Goal: Transaction & Acquisition: Purchase product/service

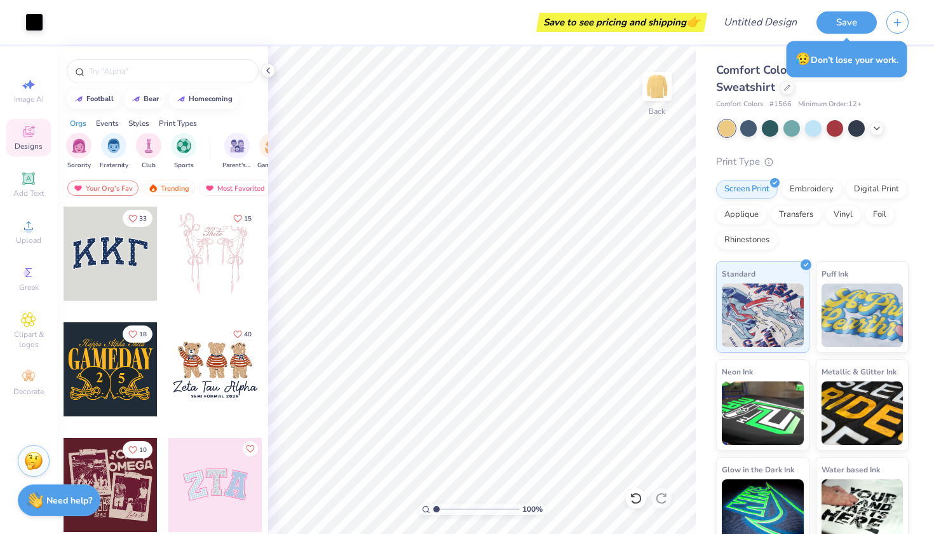
click at [106, 217] on div at bounding box center [111, 254] width 94 height 94
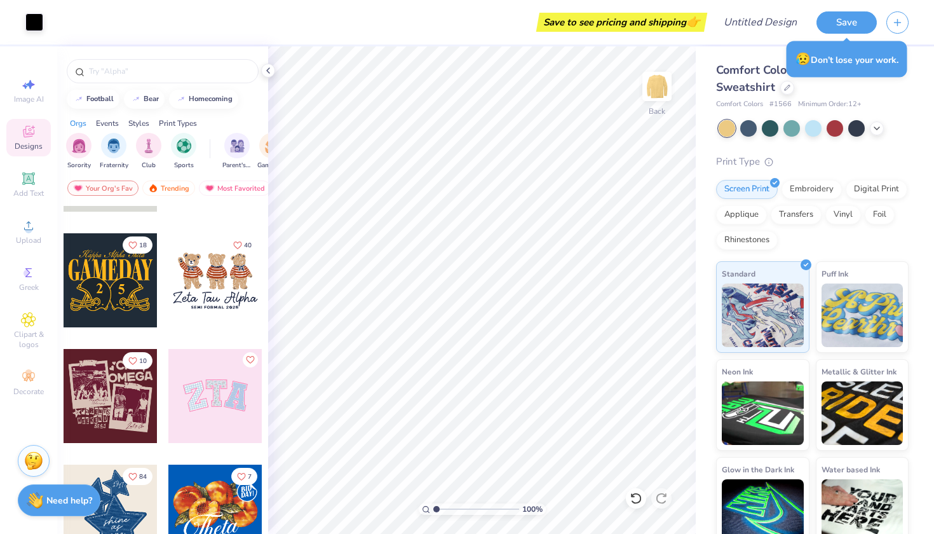
scroll to position [147, 0]
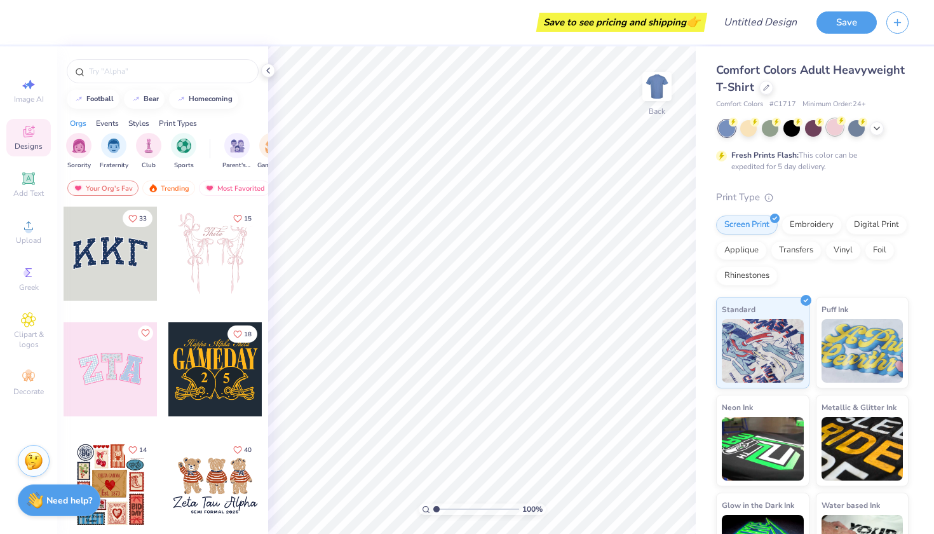
click at [838, 128] on div at bounding box center [835, 127] width 17 height 17
click at [763, 88] on icon at bounding box center [766, 86] width 6 height 6
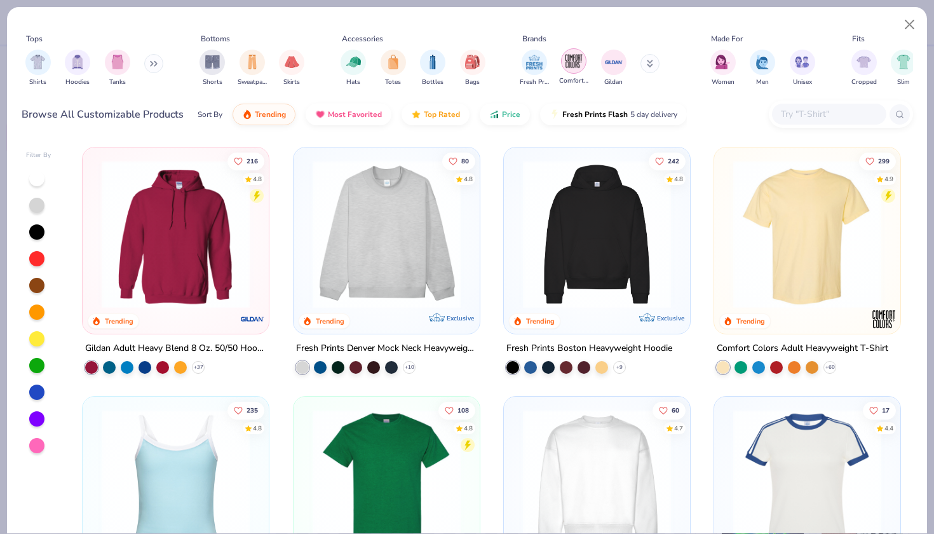
click at [569, 67] on img "filter for Comfort Colors" at bounding box center [573, 60] width 19 height 19
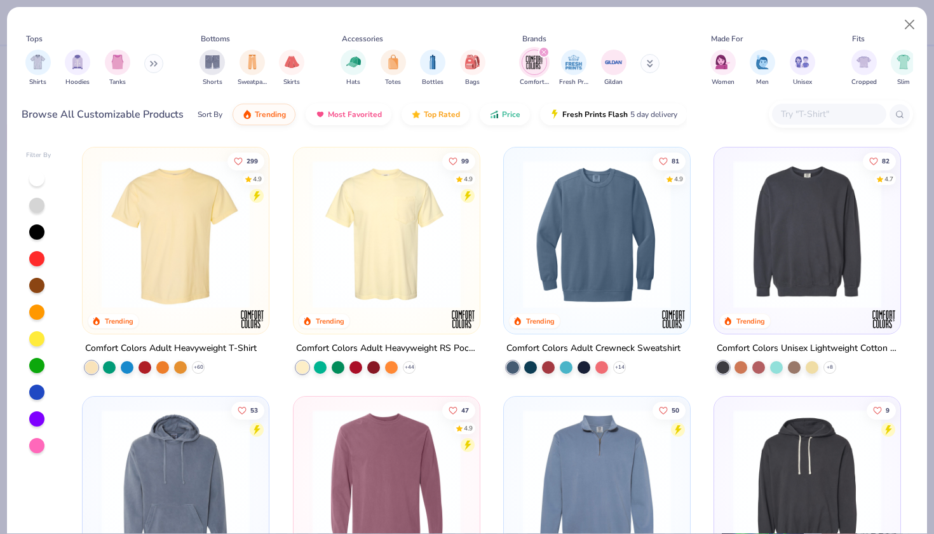
scroll to position [1, 0]
click at [632, 272] on img at bounding box center [597, 233] width 161 height 148
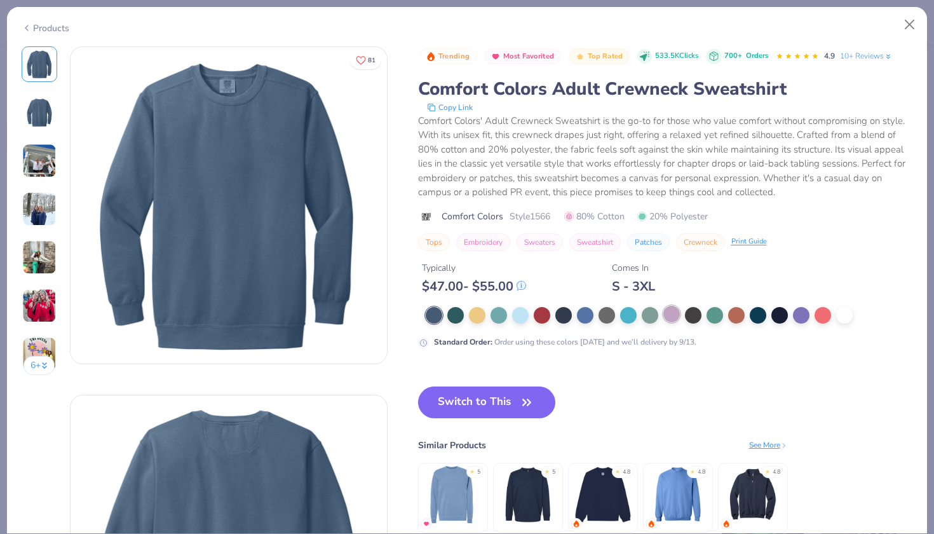
click at [668, 320] on div at bounding box center [671, 314] width 17 height 17
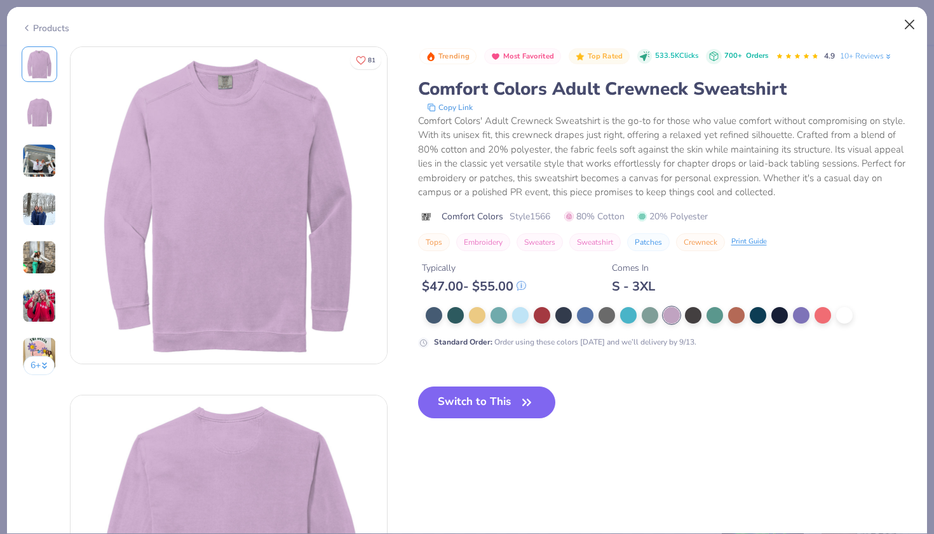
click at [905, 20] on button "Close" at bounding box center [910, 25] width 24 height 24
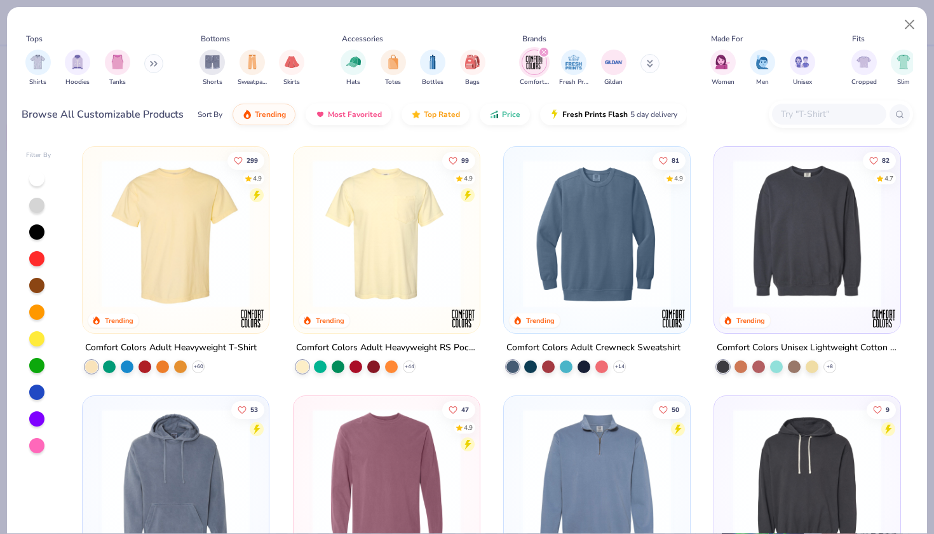
click at [806, 221] on img at bounding box center [807, 233] width 161 height 148
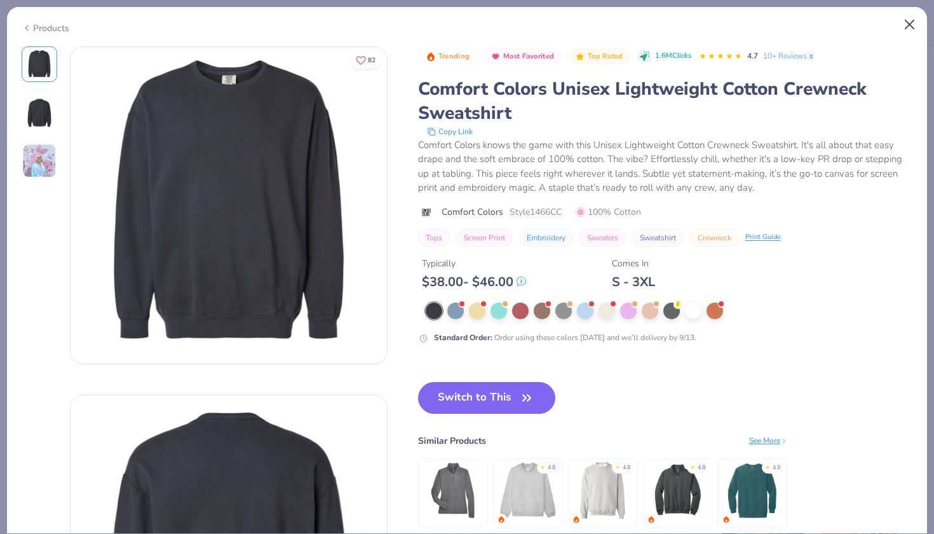
click at [909, 27] on button "Close" at bounding box center [910, 25] width 24 height 24
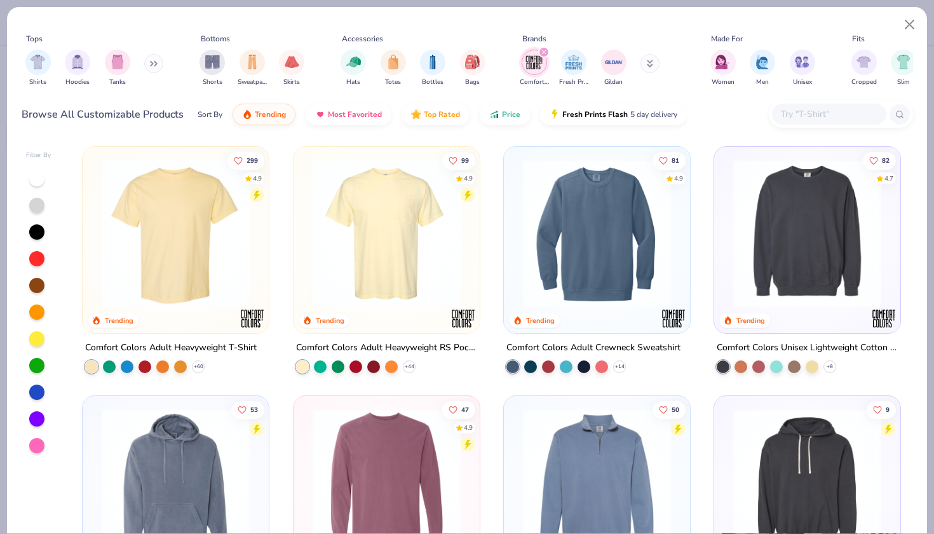
click at [784, 121] on input "text" at bounding box center [829, 114] width 98 height 15
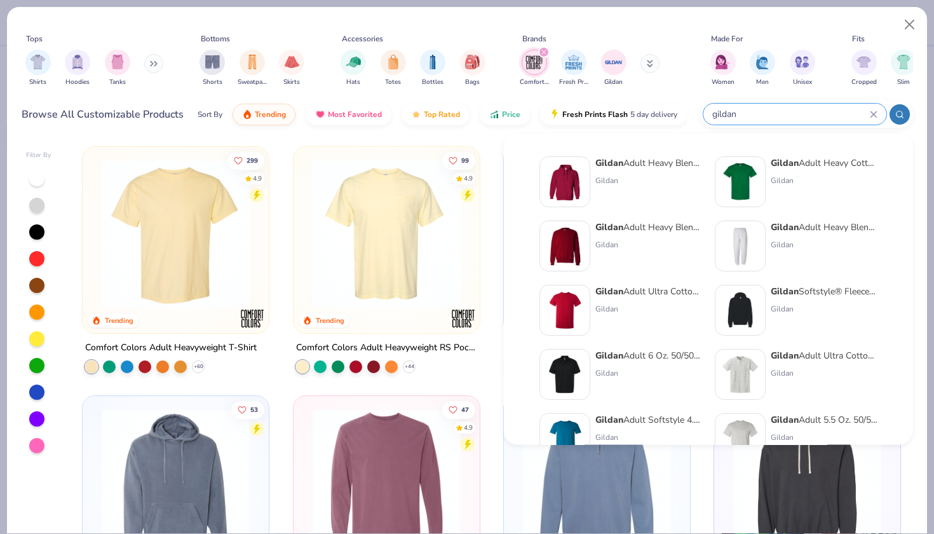
type input "gildan"
click at [605, 231] on strong "Gildan" at bounding box center [609, 227] width 28 height 12
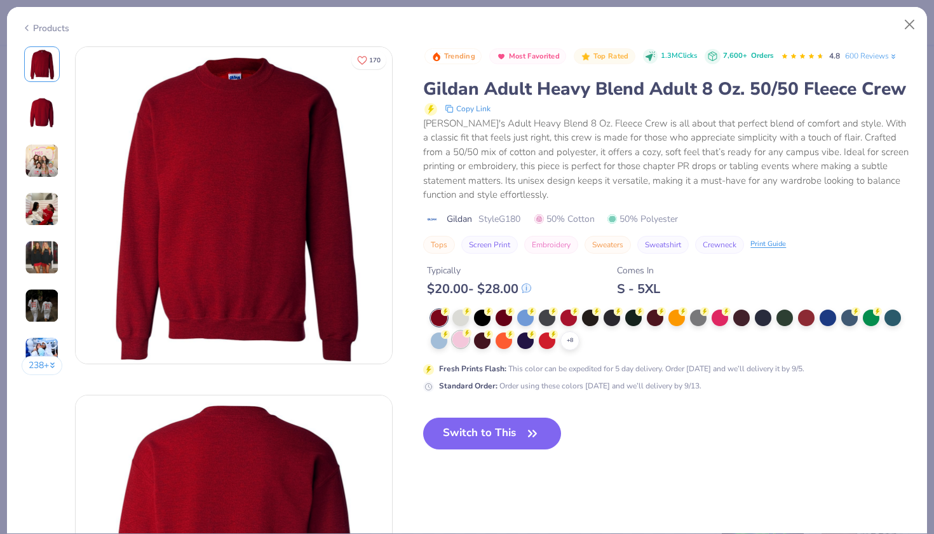
click at [461, 337] on div at bounding box center [460, 339] width 17 height 17
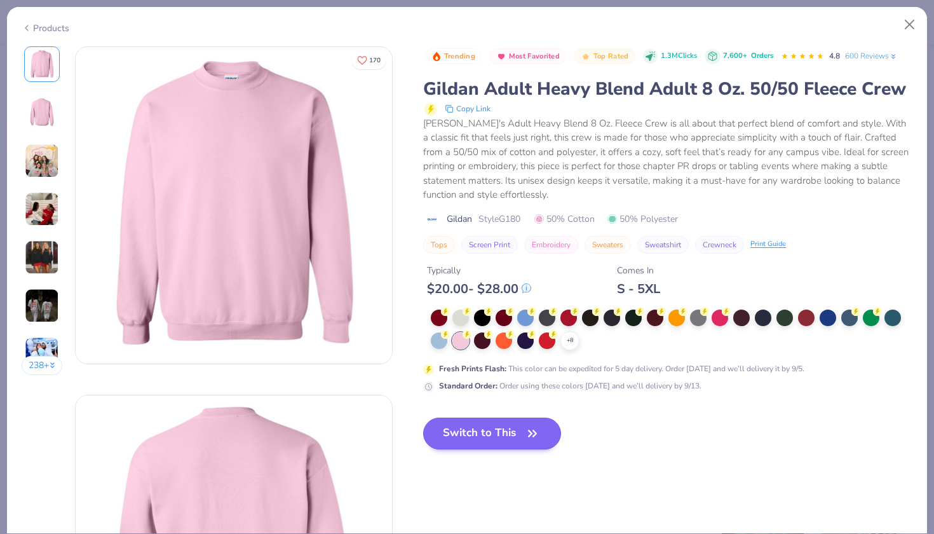
click at [487, 437] on button "Switch to This" at bounding box center [492, 433] width 138 height 32
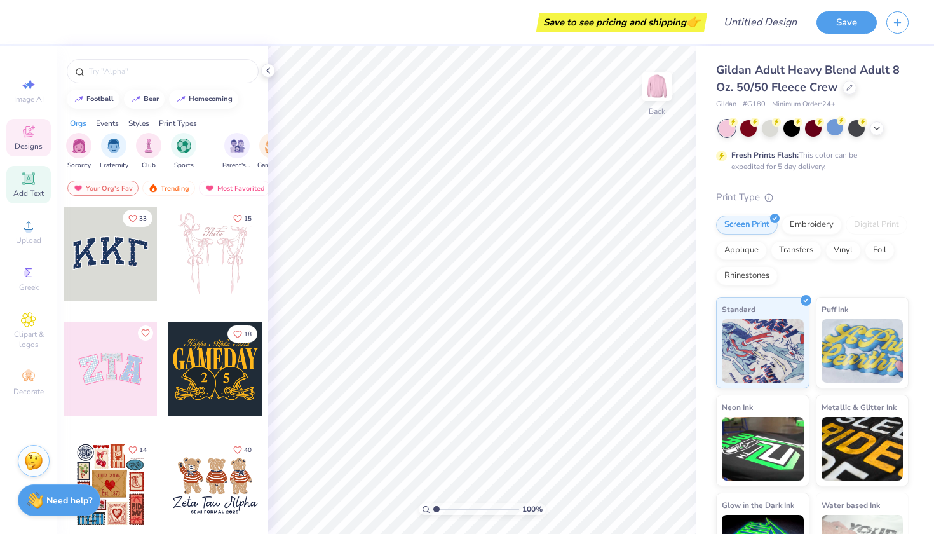
click at [24, 189] on span "Add Text" at bounding box center [28, 193] width 30 height 10
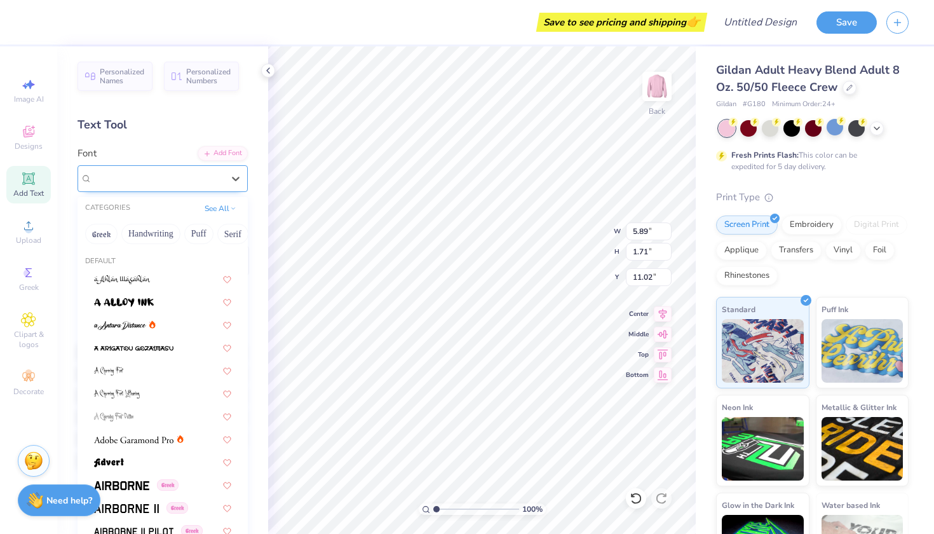
click at [143, 183] on span "Super Dream" at bounding box center [117, 178] width 51 height 15
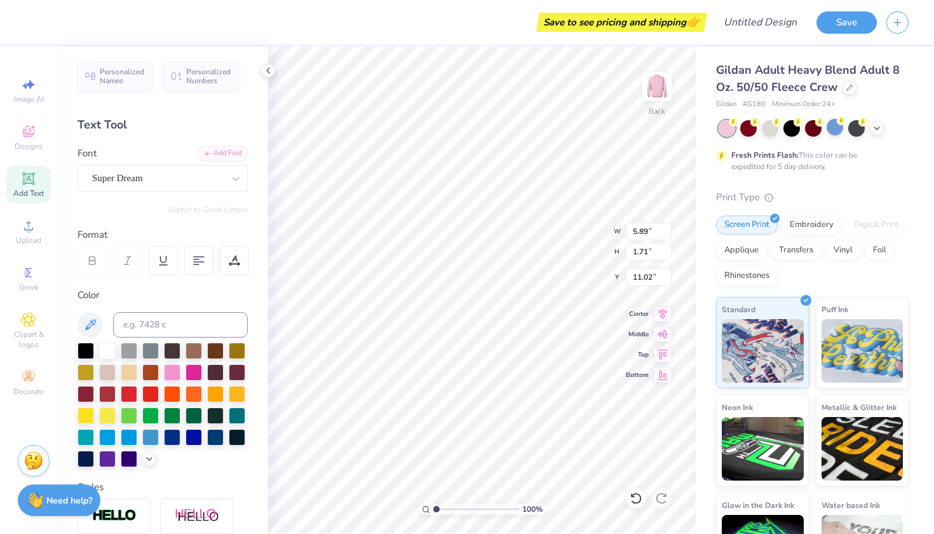
type textarea "S"
click at [163, 182] on div "Super Dream" at bounding box center [157, 178] width 133 height 20
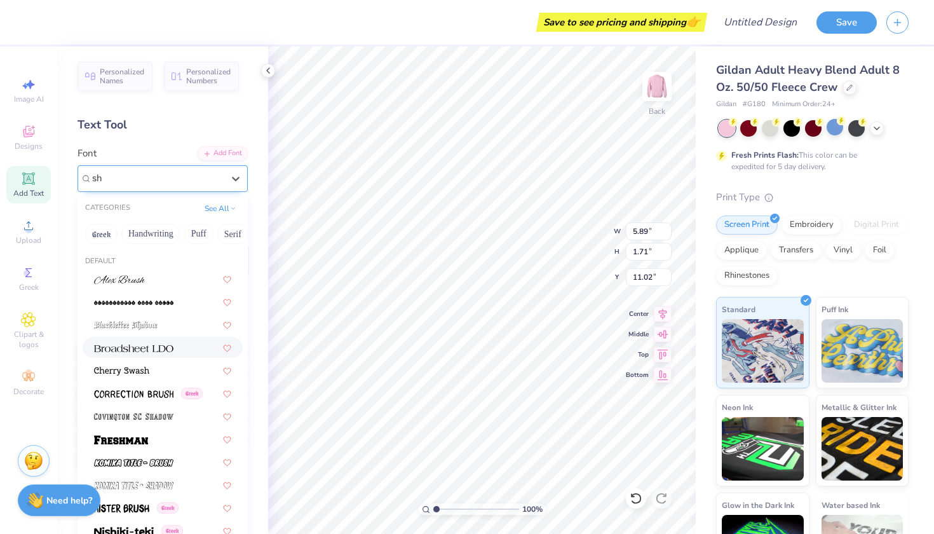
type input "s"
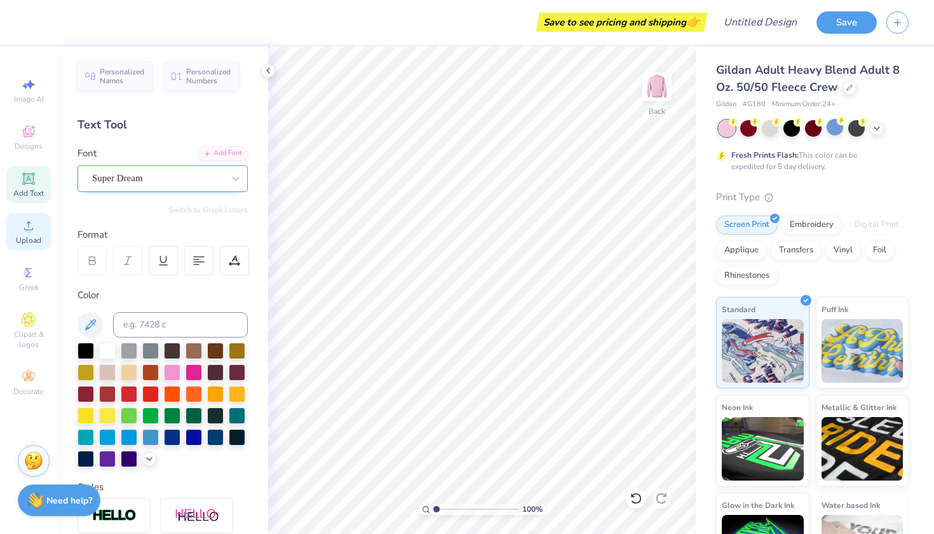
click at [30, 238] on span "Upload" at bounding box center [28, 240] width 25 height 10
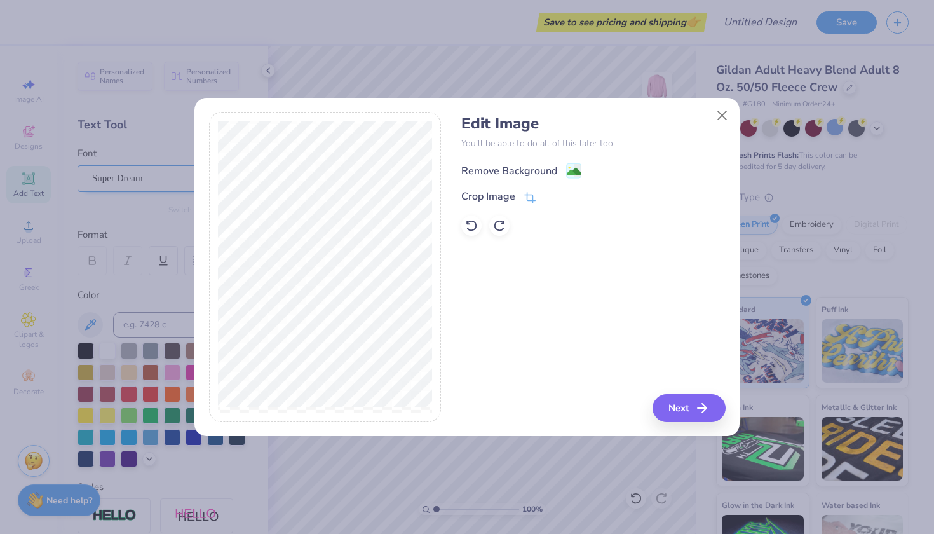
click at [529, 170] on div "Remove Background" at bounding box center [509, 170] width 96 height 15
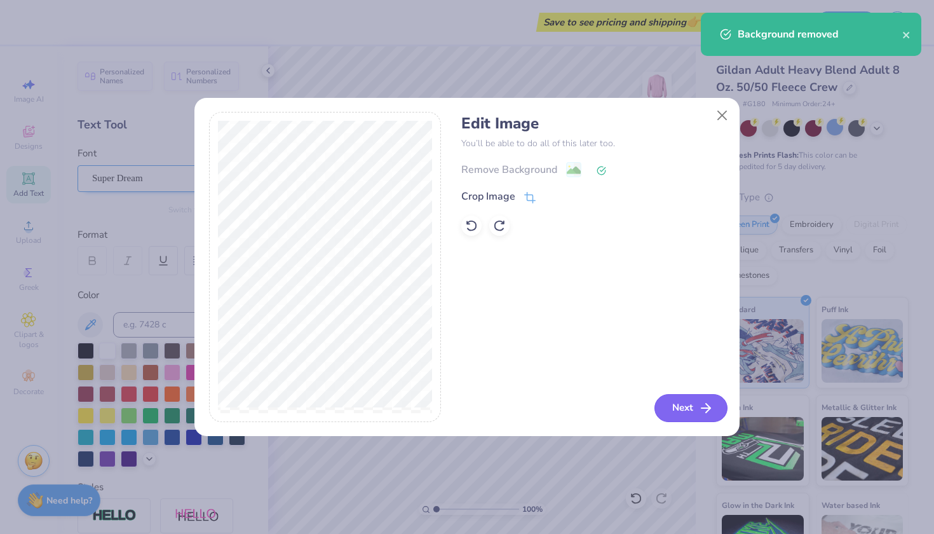
click at [675, 411] on button "Next" at bounding box center [690, 408] width 73 height 28
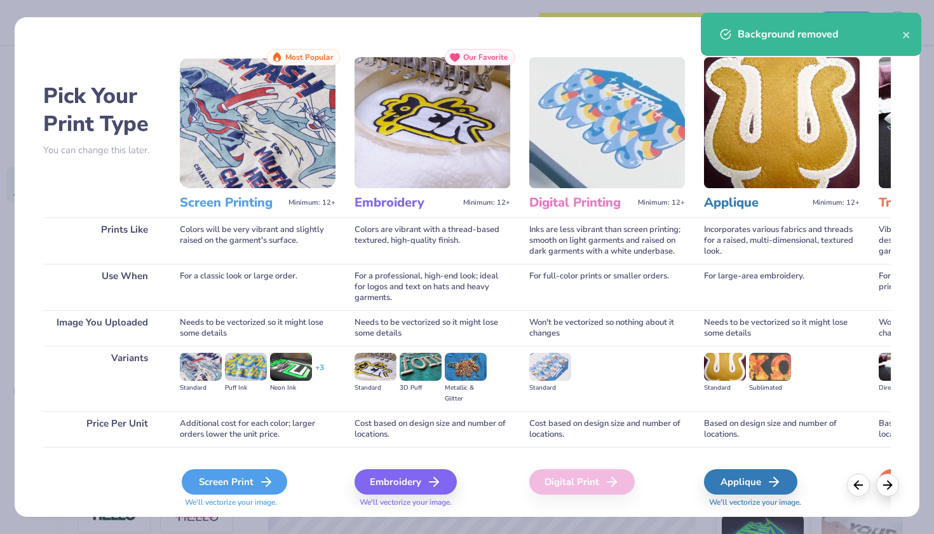
click at [234, 479] on div "Screen Print" at bounding box center [234, 481] width 105 height 25
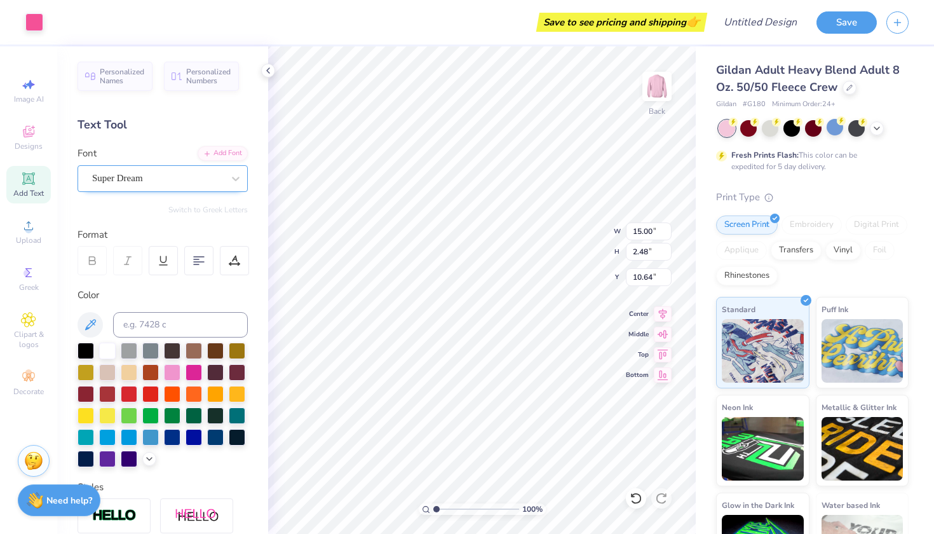
type input "3.00"
type input "5.17"
type input "14.11"
type input "2.33"
type input "4.42"
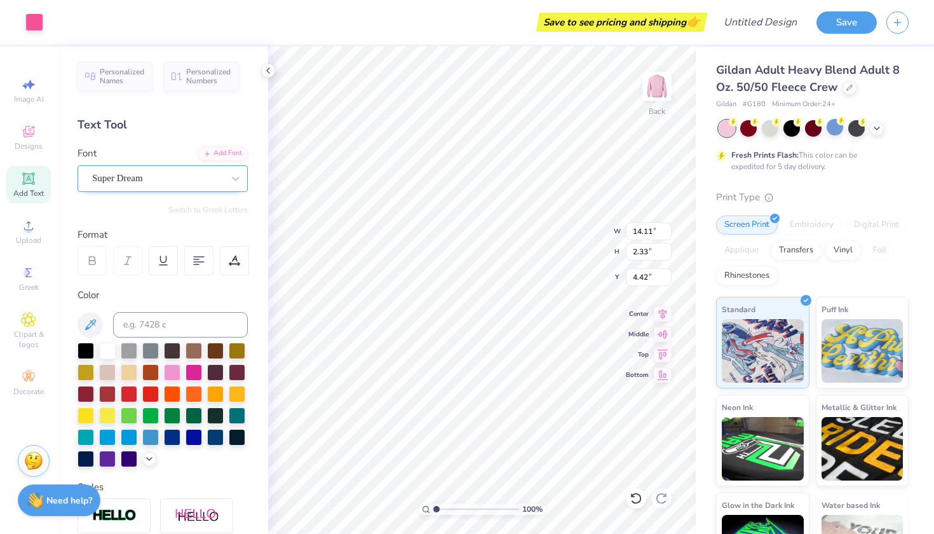
type input "12.75"
type input "2.11"
type input "4.84"
click at [20, 235] on span "Upload" at bounding box center [28, 240] width 25 height 10
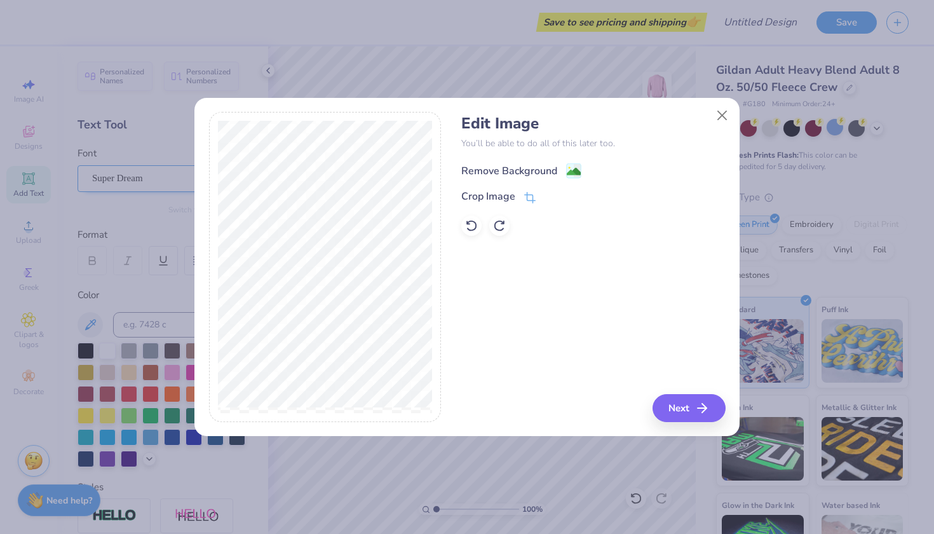
click at [522, 170] on div "Remove Background" at bounding box center [509, 170] width 96 height 15
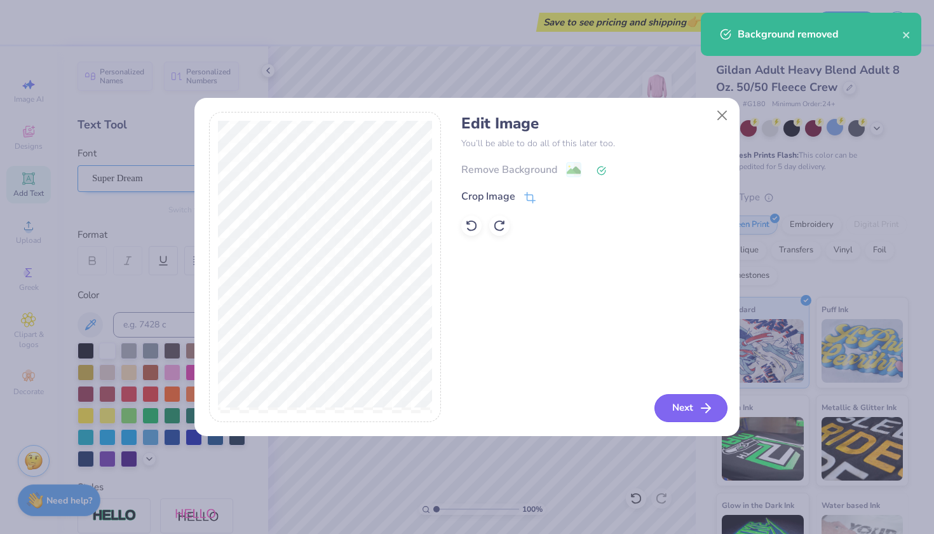
click at [693, 421] on button "Next" at bounding box center [690, 408] width 73 height 28
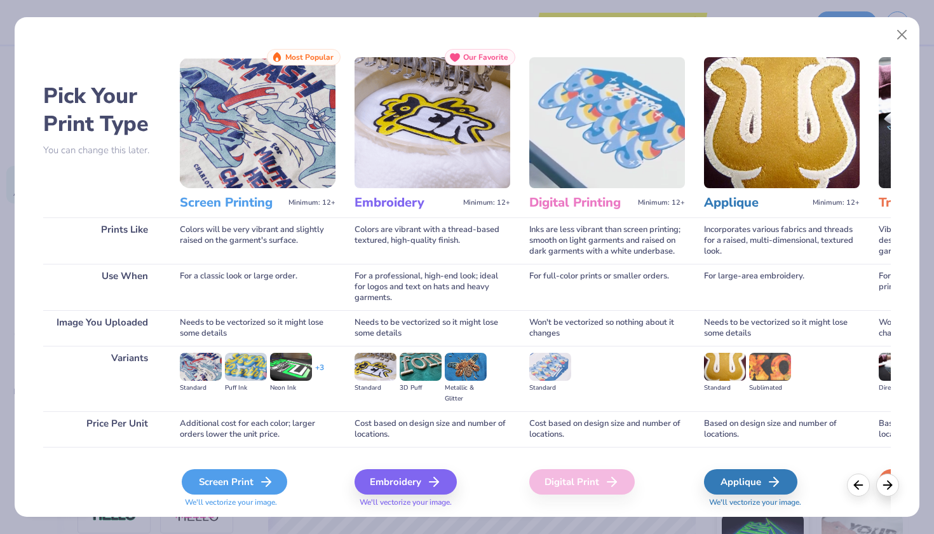
click at [243, 473] on div "Screen Print" at bounding box center [234, 481] width 105 height 25
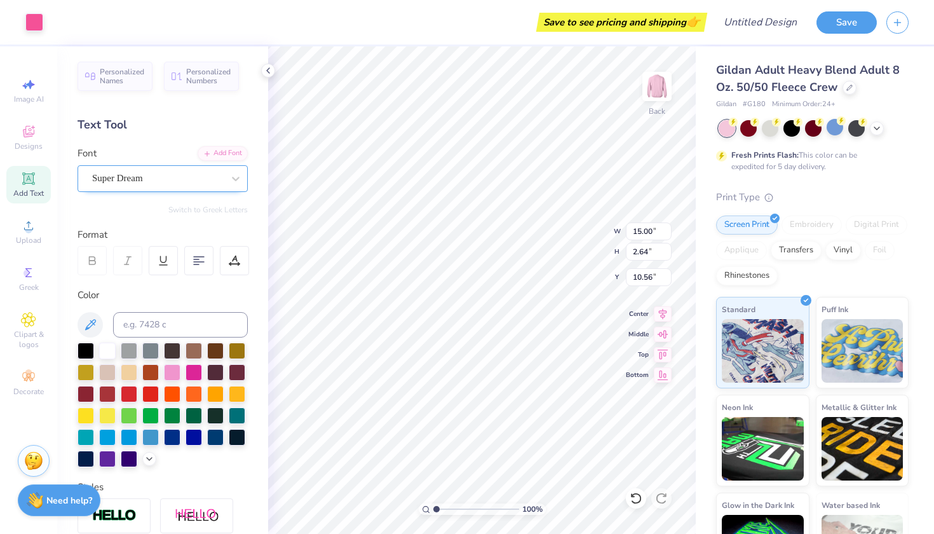
type input "12.28"
type input "2.16"
type input "3.41"
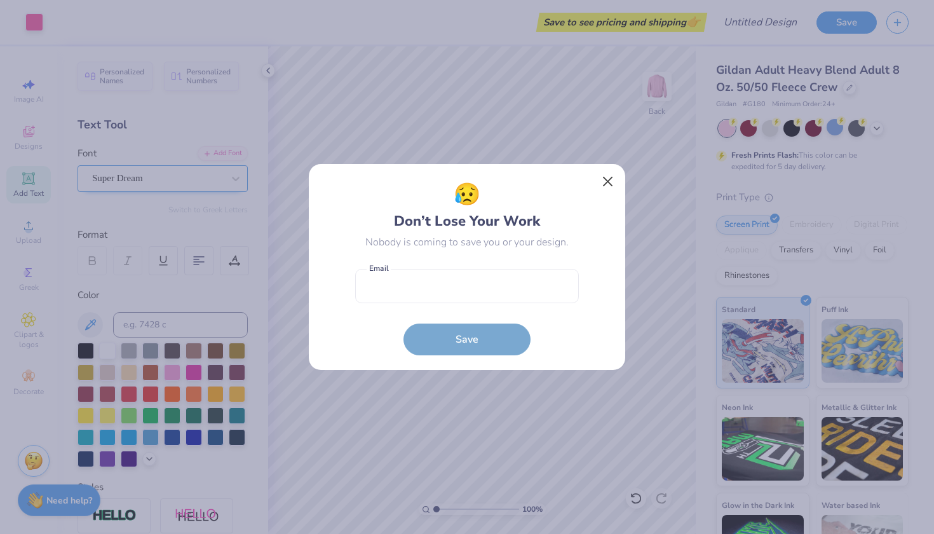
click at [610, 183] on button "Close" at bounding box center [608, 182] width 24 height 24
